Goal: Task Accomplishment & Management: Manage account settings

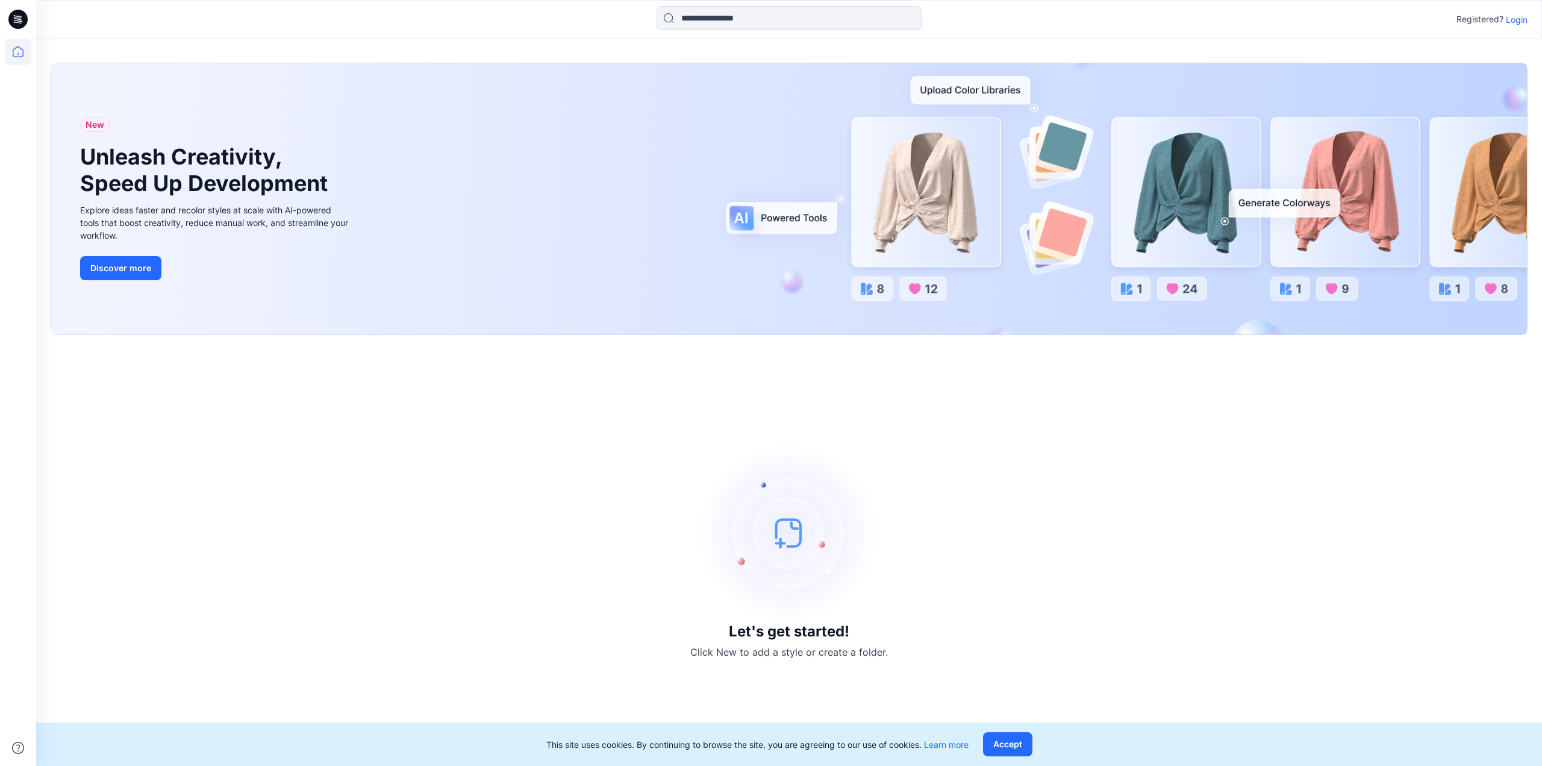
click at [16, 19] on icon at bounding box center [16, 19] width 4 height 1
click at [1511, 24] on p "Login" at bounding box center [1517, 19] width 22 height 13
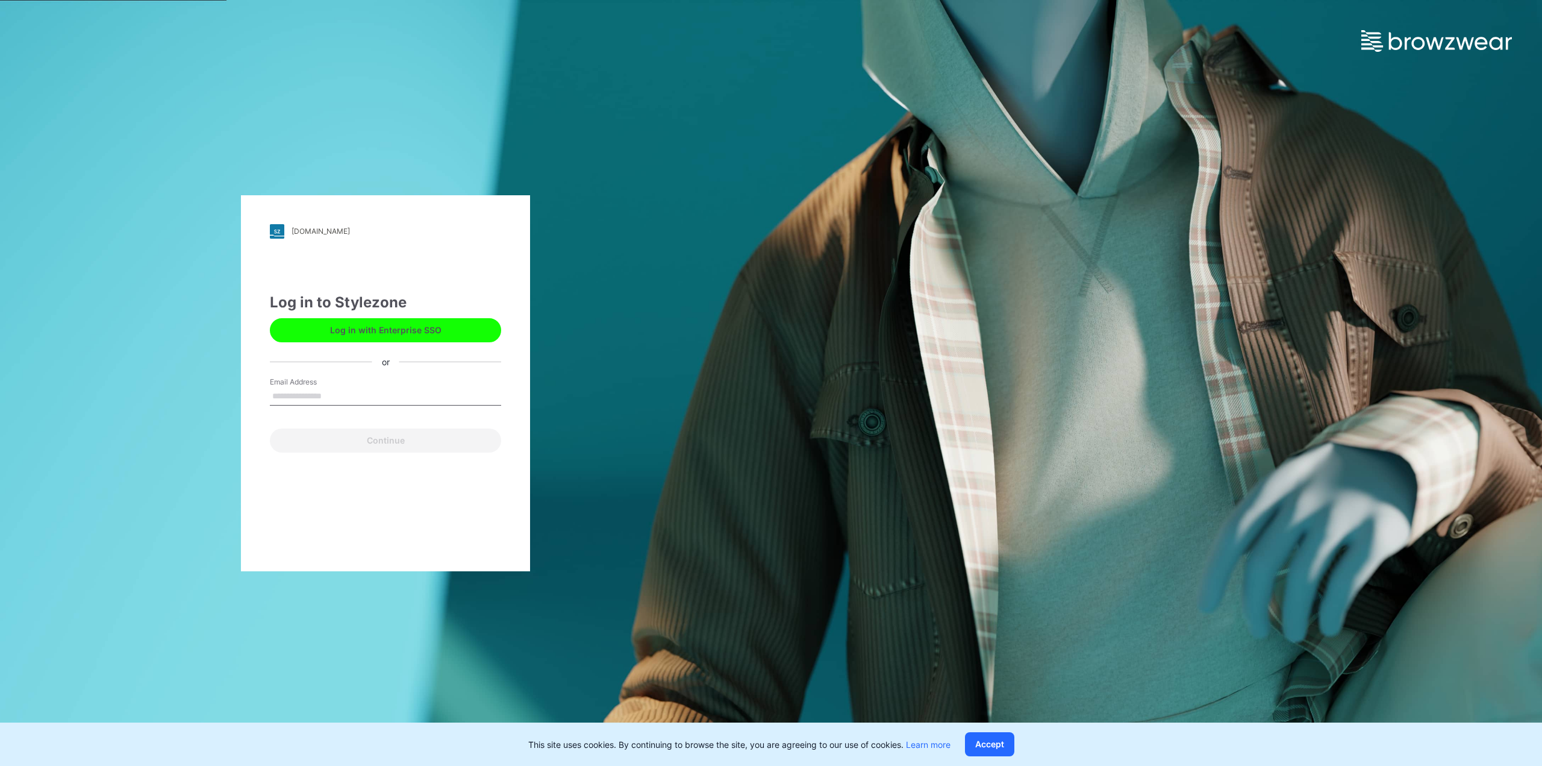
click at [289, 398] on input "Email Address" at bounding box center [385, 396] width 231 height 18
click at [287, 395] on input "Email Address" at bounding box center [385, 396] width 231 height 18
click at [281, 395] on input "Email Address" at bounding box center [385, 396] width 231 height 18
click at [285, 499] on div "blackink.stylezone.com Loading... Log in to Stylezone Log in with Enterprise SS…" at bounding box center [385, 383] width 289 height 376
click at [304, 387] on input "Email Address" at bounding box center [385, 396] width 231 height 18
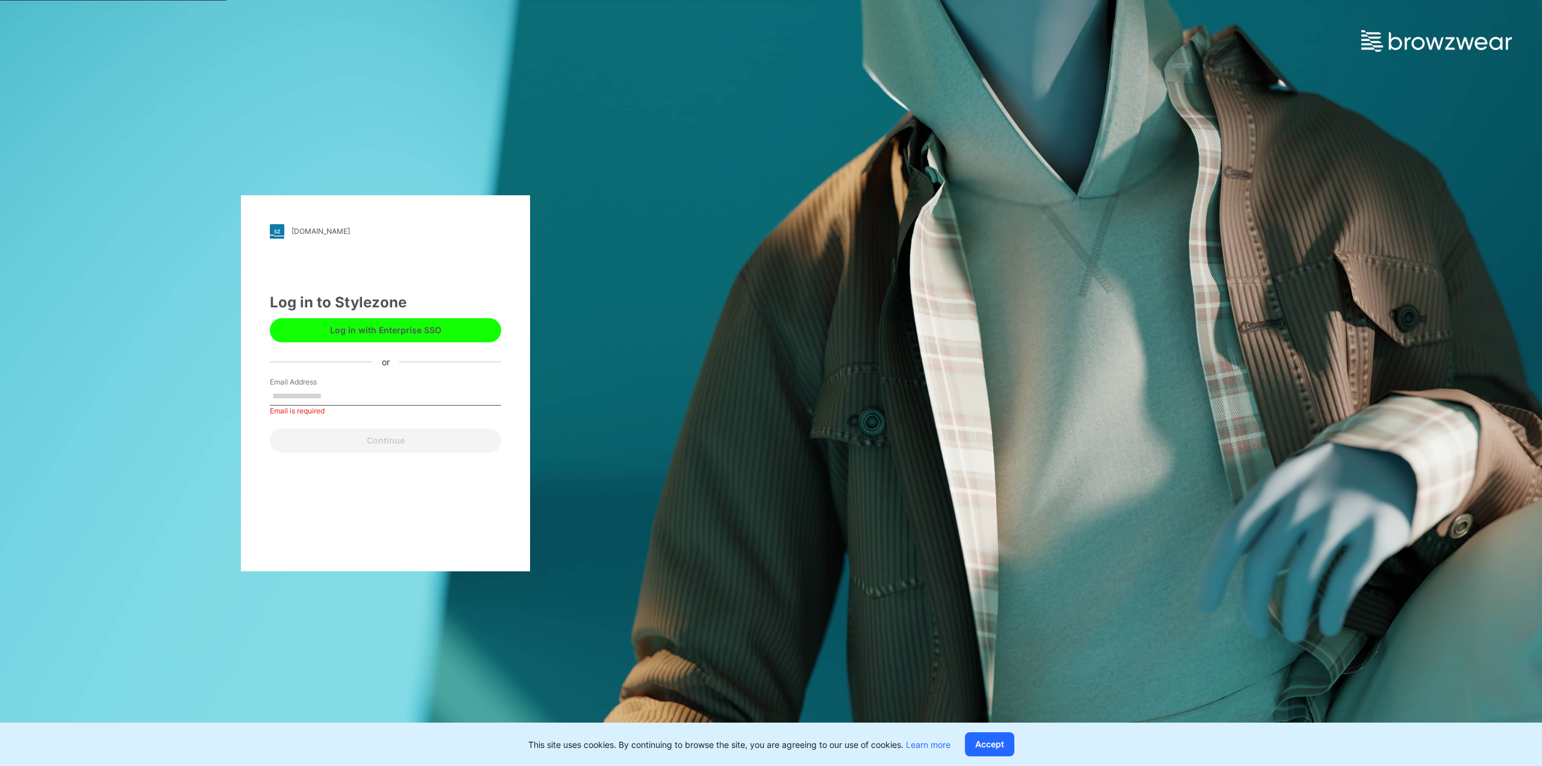
paste input "**********"
type input "**********"
click at [321, 443] on button "Continue" at bounding box center [385, 440] width 231 height 24
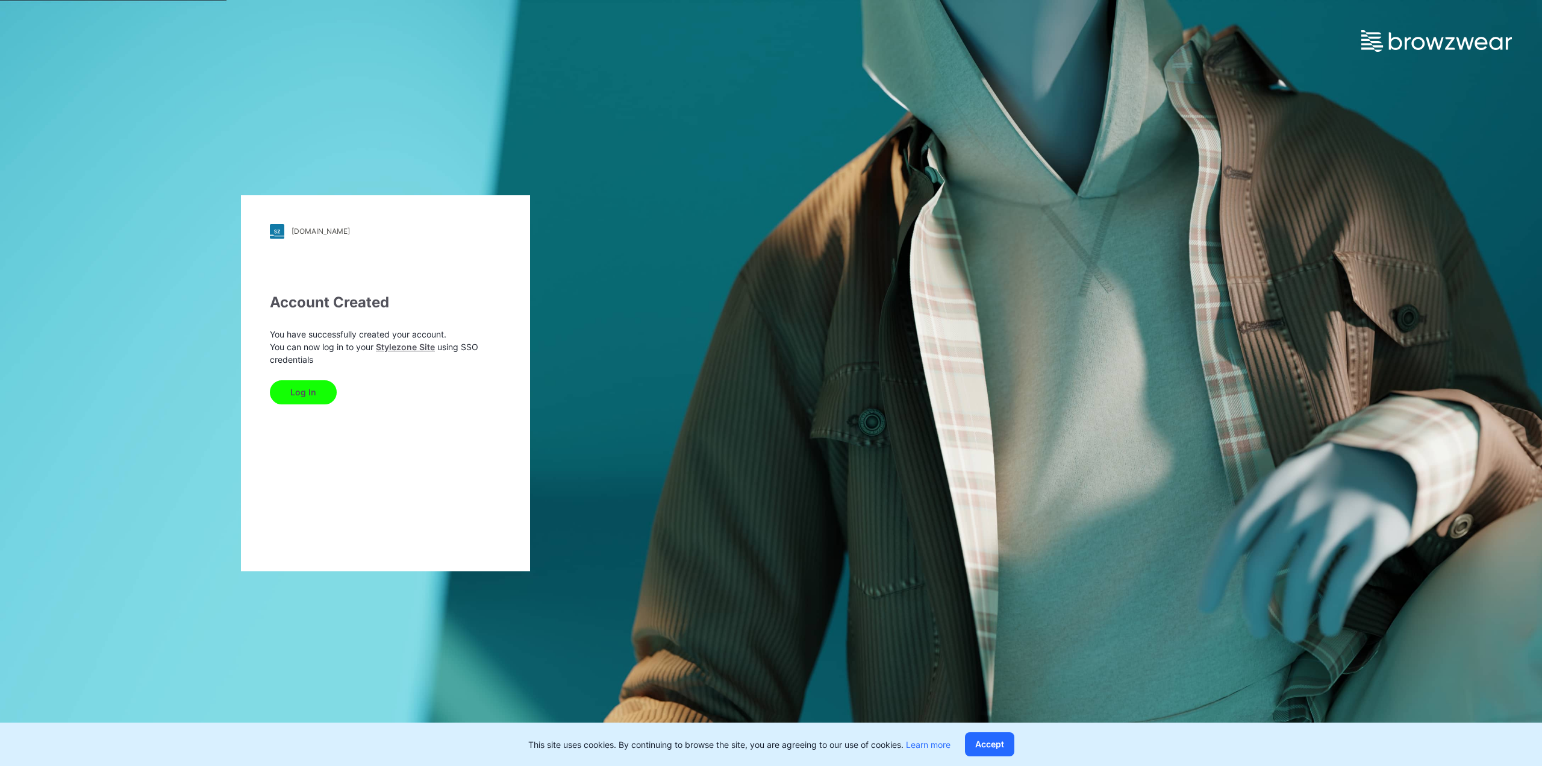
click at [298, 389] on button "Log In" at bounding box center [303, 392] width 67 height 24
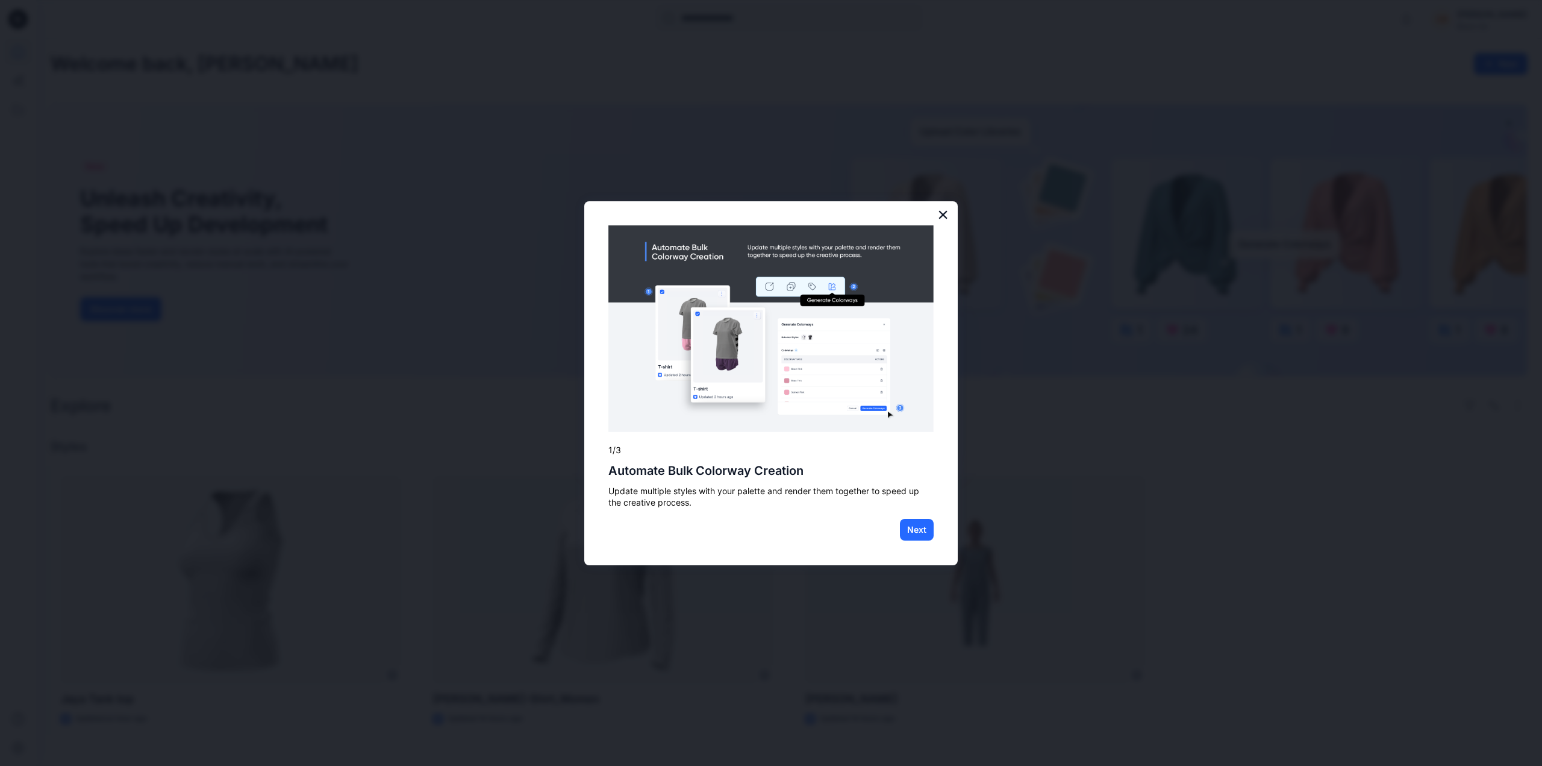
click at [943, 215] on button "×" at bounding box center [943, 214] width 11 height 19
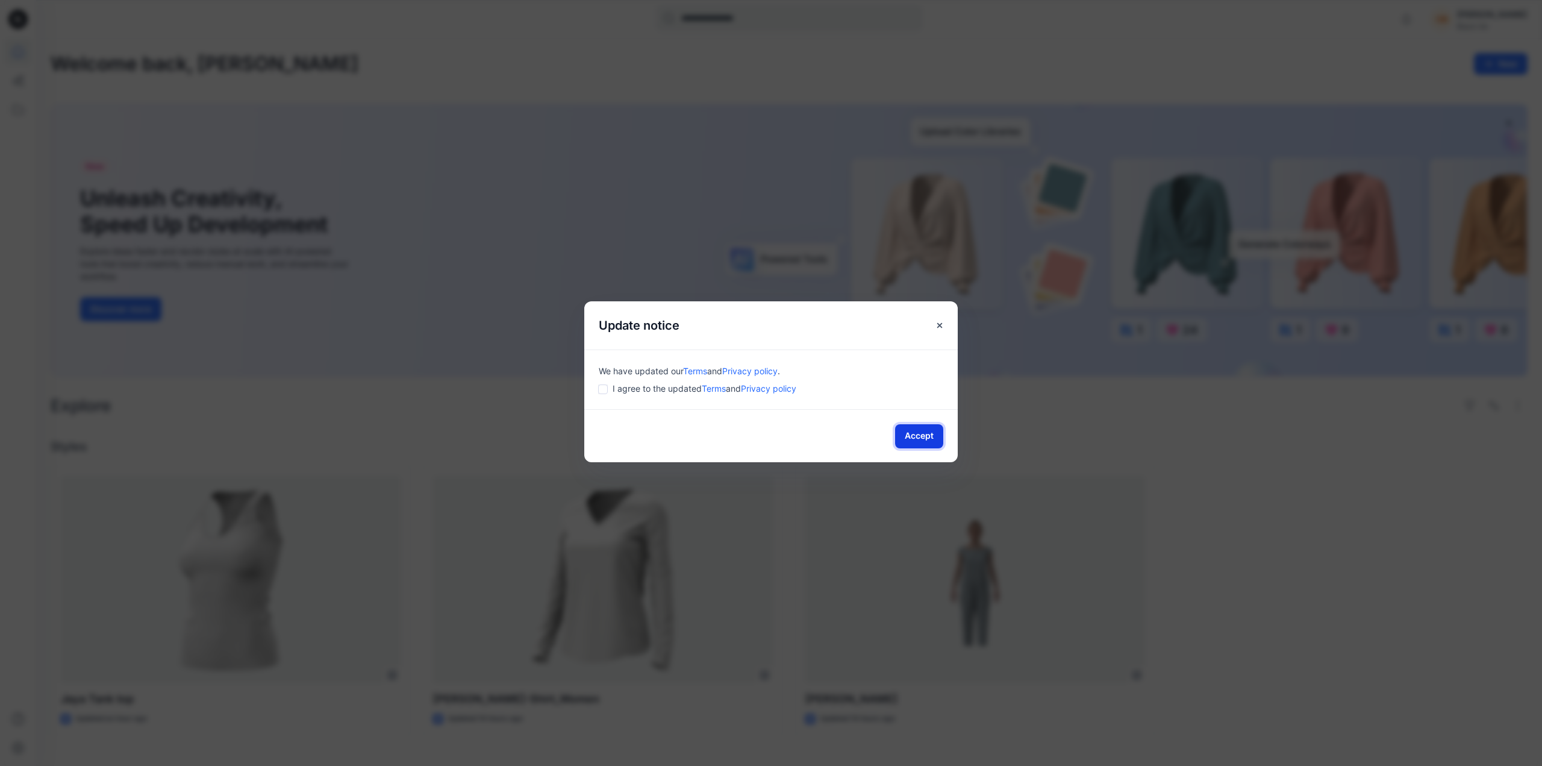
drag, startPoint x: 917, startPoint y: 439, endPoint x: 958, endPoint y: 466, distance: 48.8
click at [918, 440] on button "Accept" at bounding box center [919, 436] width 48 height 24
